Goal: Information Seeking & Learning: Learn about a topic

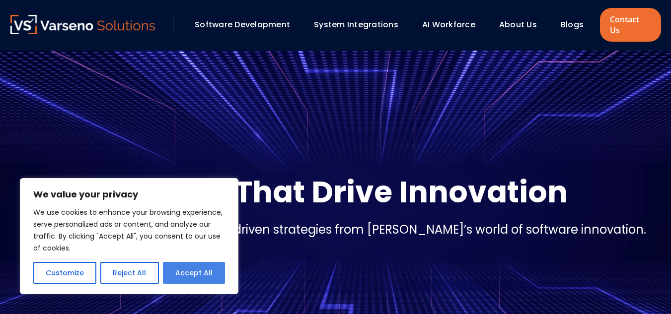
click at [207, 273] on button "Accept All" at bounding box center [194, 273] width 62 height 22
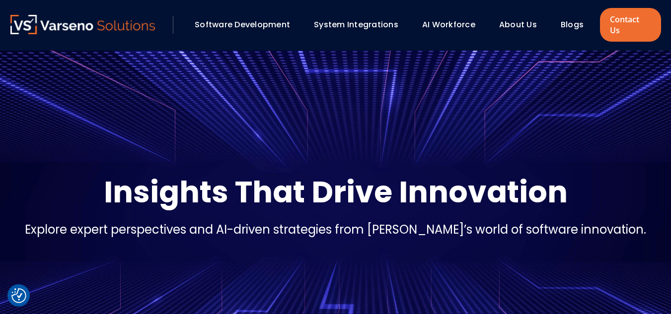
checkbox input "true"
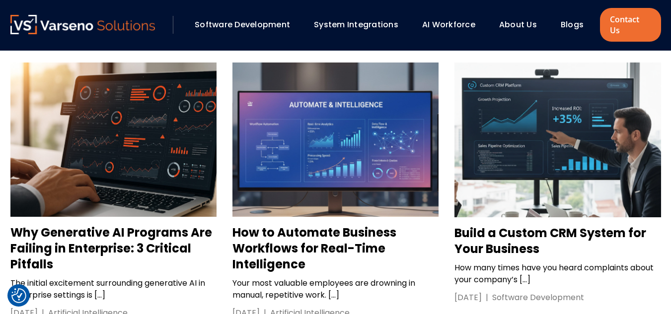
scroll to position [938, 0]
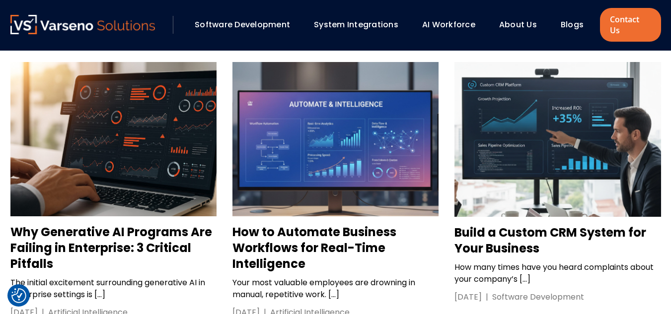
click at [477, 225] on h3 "Build a Custom CRM System for Your Business" at bounding box center [558, 241] width 206 height 32
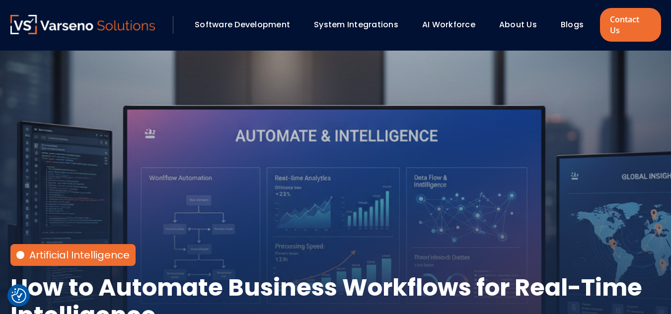
click at [172, 274] on h1 "How to Automate Business Workflows for Real-Time Intelligence" at bounding box center [335, 302] width 651 height 56
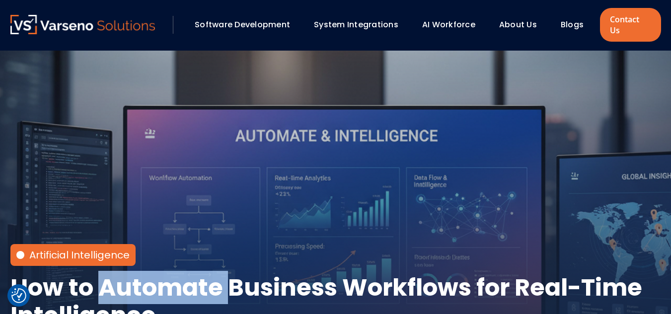
click at [172, 274] on h1 "How to Automate Business Workflows for Real-Time Intelligence" at bounding box center [335, 302] width 651 height 56
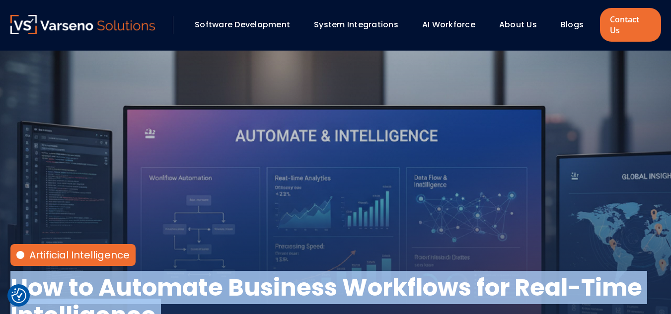
click at [172, 274] on h1 "How to Automate Business Workflows for Real-Time Intelligence" at bounding box center [335, 302] width 651 height 56
copy div "How to Automate Business Workflows for Real-Time Intelligence"
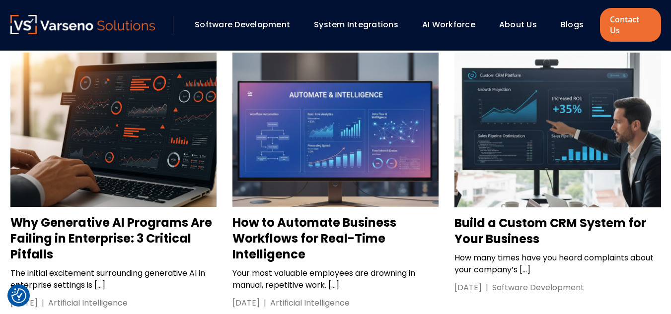
scroll to position [947, 0]
